Goal: Navigation & Orientation: Find specific page/section

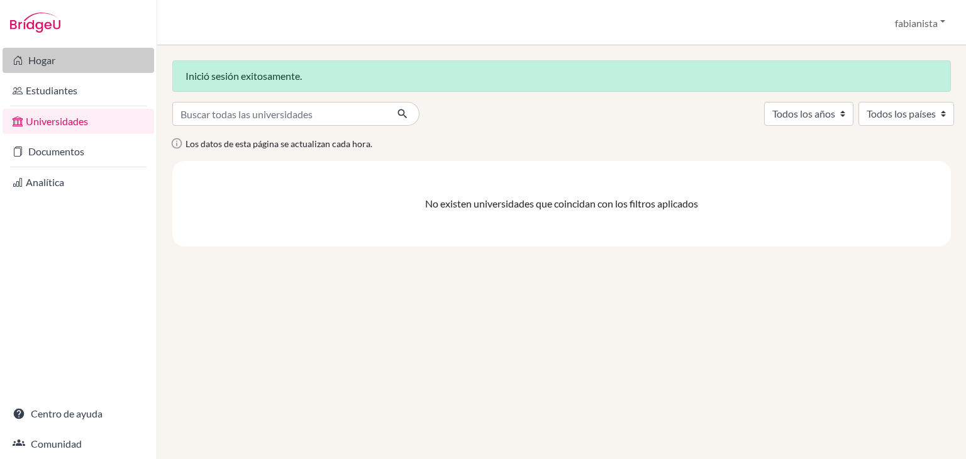
click at [21, 59] on icon at bounding box center [18, 60] width 10 height 15
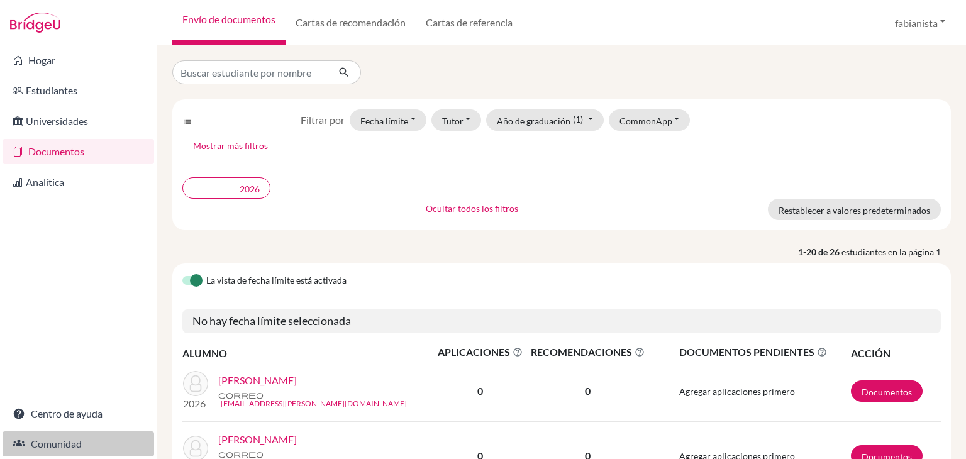
click at [58, 441] on font "Comunidad" at bounding box center [56, 444] width 51 height 12
click at [925, 29] on font "fabianista" at bounding box center [916, 23] width 43 height 12
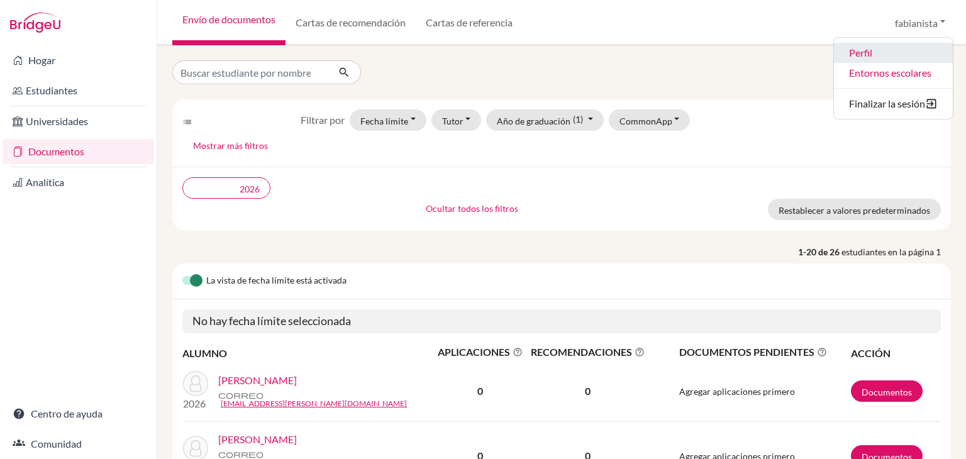
click at [852, 58] on font "Perfil" at bounding box center [860, 53] width 23 height 12
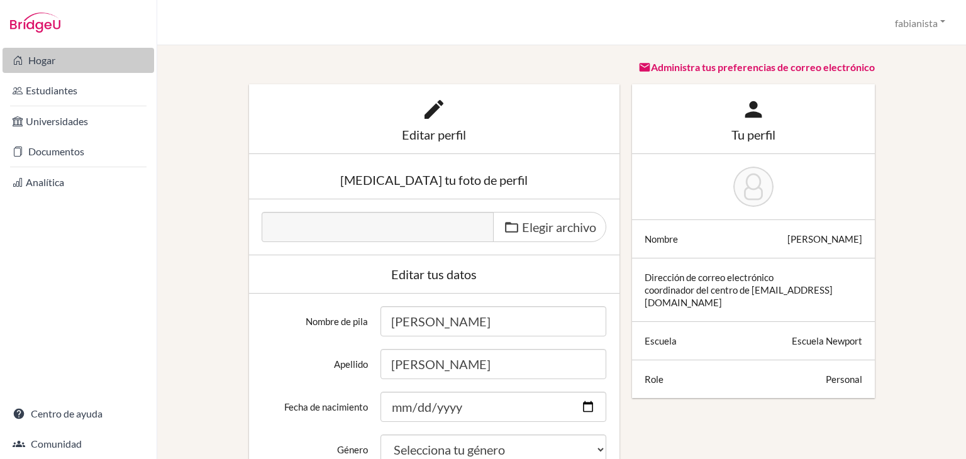
click at [52, 60] on font "Hogar" at bounding box center [41, 60] width 27 height 12
